Goal: Find contact information

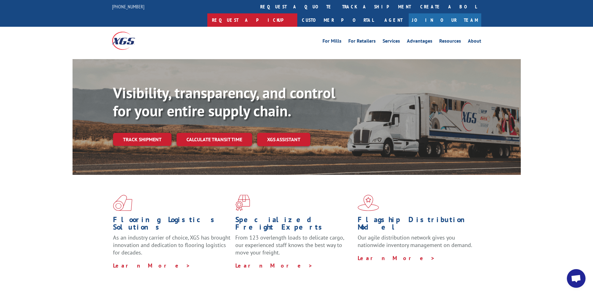
click at [297, 13] on link "Request a pickup" at bounding box center [252, 19] width 90 height 13
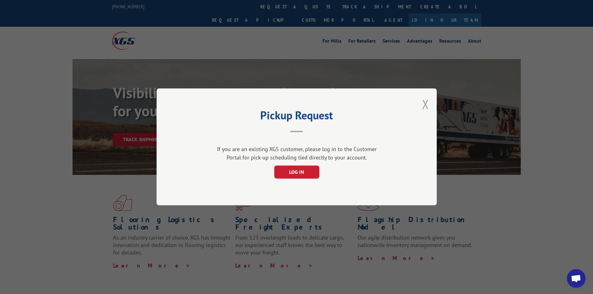
click at [426, 106] on button "Close modal" at bounding box center [425, 104] width 7 height 16
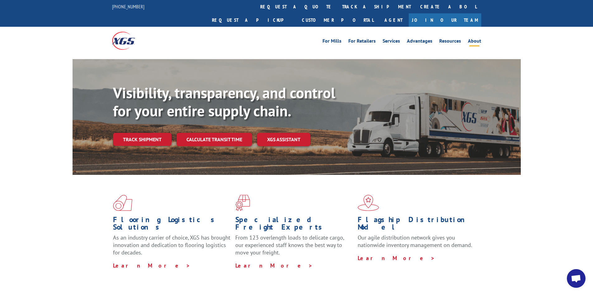
click at [472, 39] on link "About" at bounding box center [474, 42] width 13 height 7
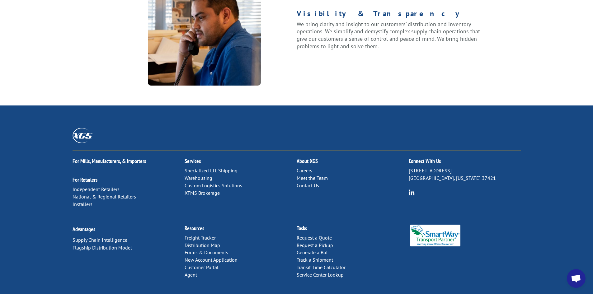
scroll to position [791, 0]
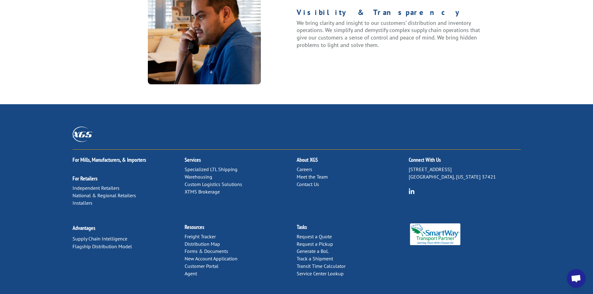
click at [307, 181] on link "Contact Us" at bounding box center [308, 184] width 22 height 6
